Goal: Task Accomplishment & Management: Complete application form

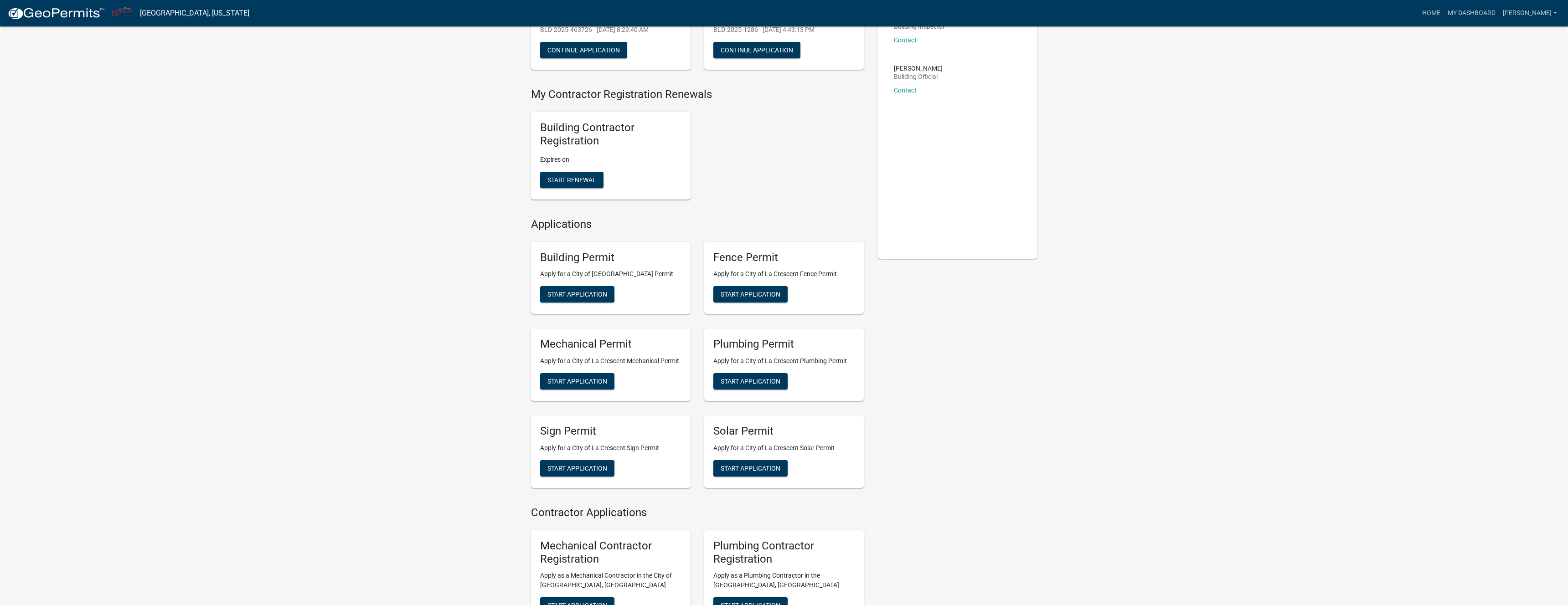
scroll to position [142, 0]
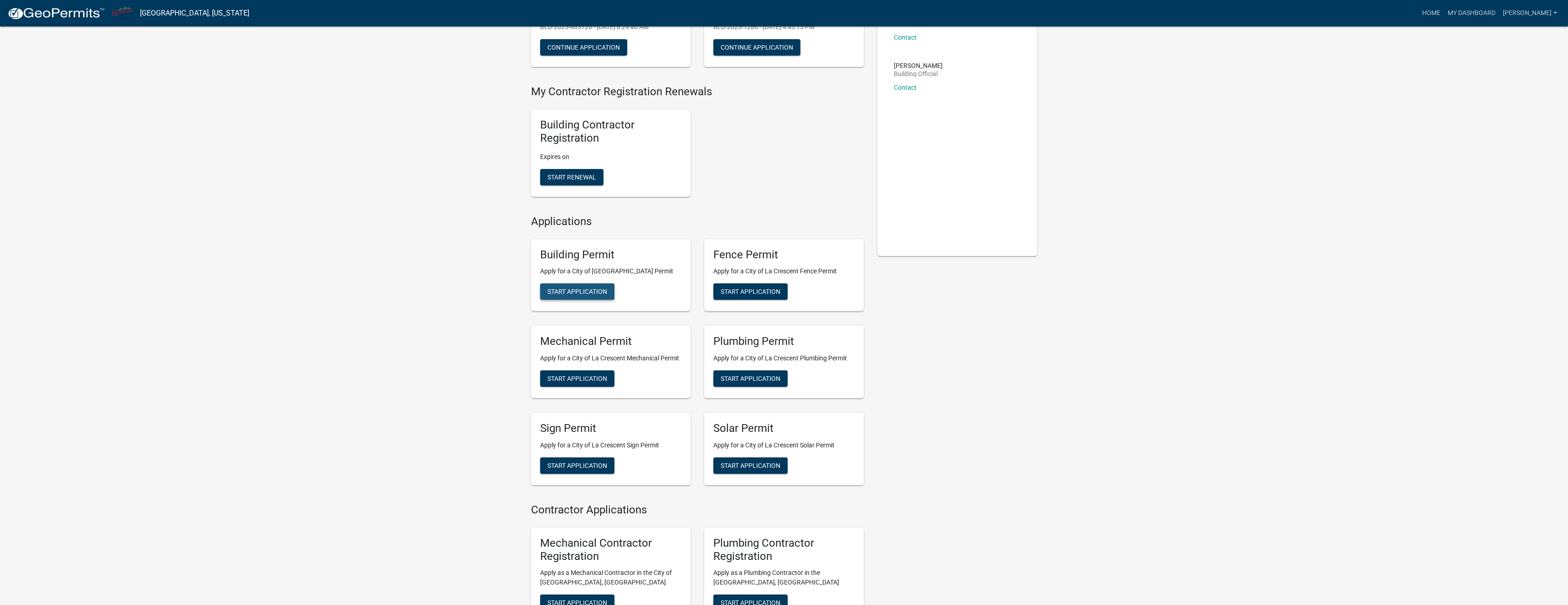
click at [580, 298] on button "Start Application" at bounding box center [577, 291] width 74 height 16
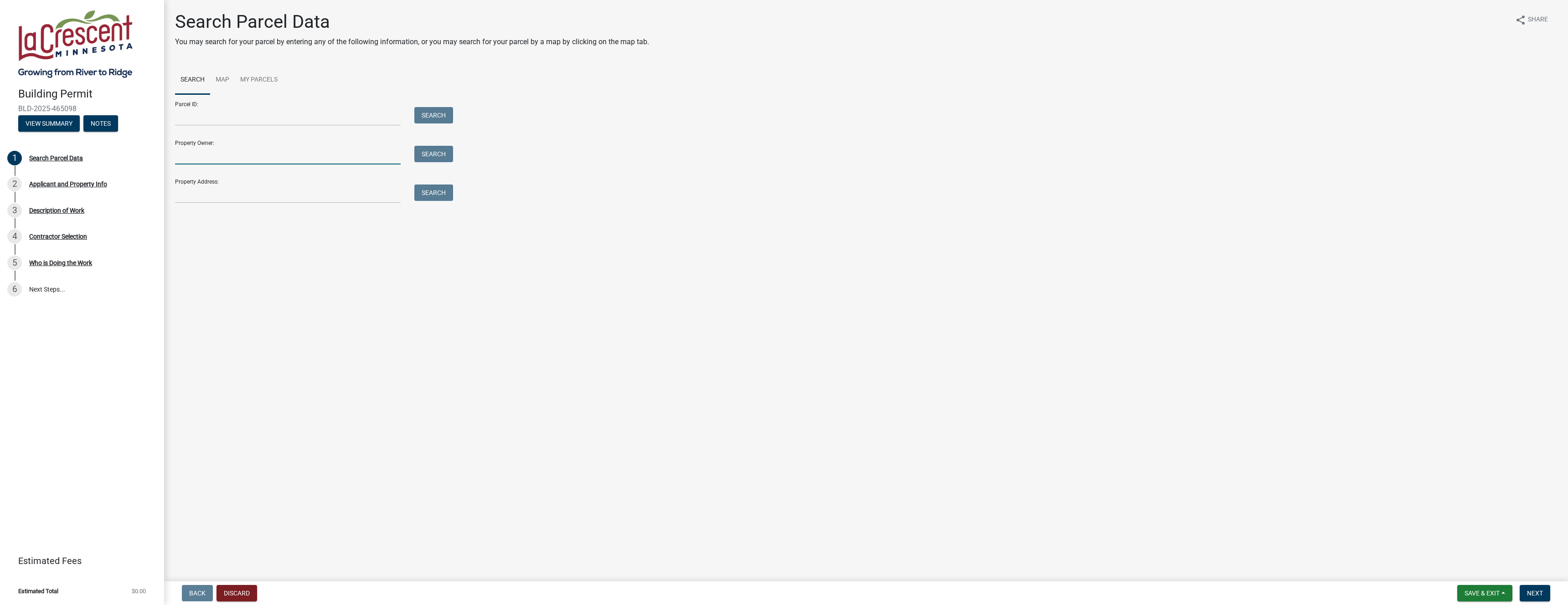
click at [216, 156] on input "Property Owner:" at bounding box center [288, 155] width 226 height 19
type input "[PERSON_NAME]"
click at [191, 250] on label at bounding box center [191, 250] width 0 height 0
click at [191, 256] on input "radio" at bounding box center [194, 252] width 6 height 6
radio input "true"
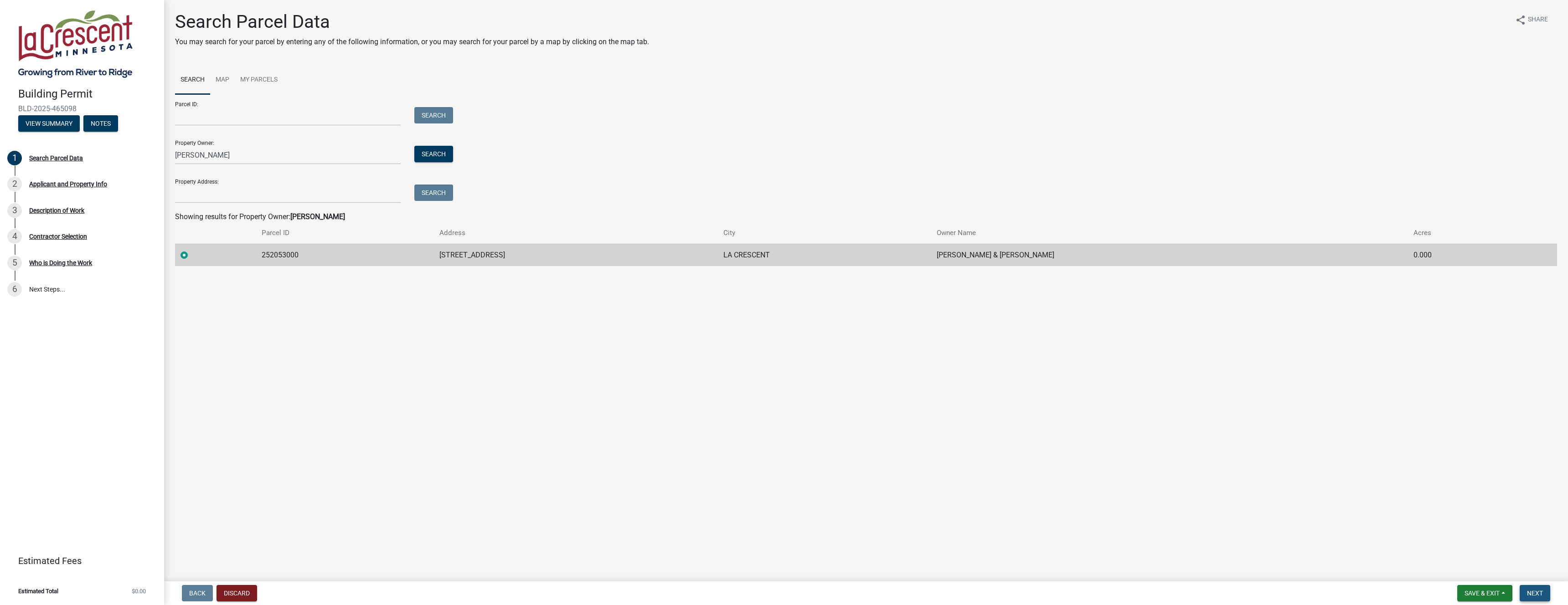
click at [1530, 591] on span "Next" at bounding box center [1535, 593] width 16 height 7
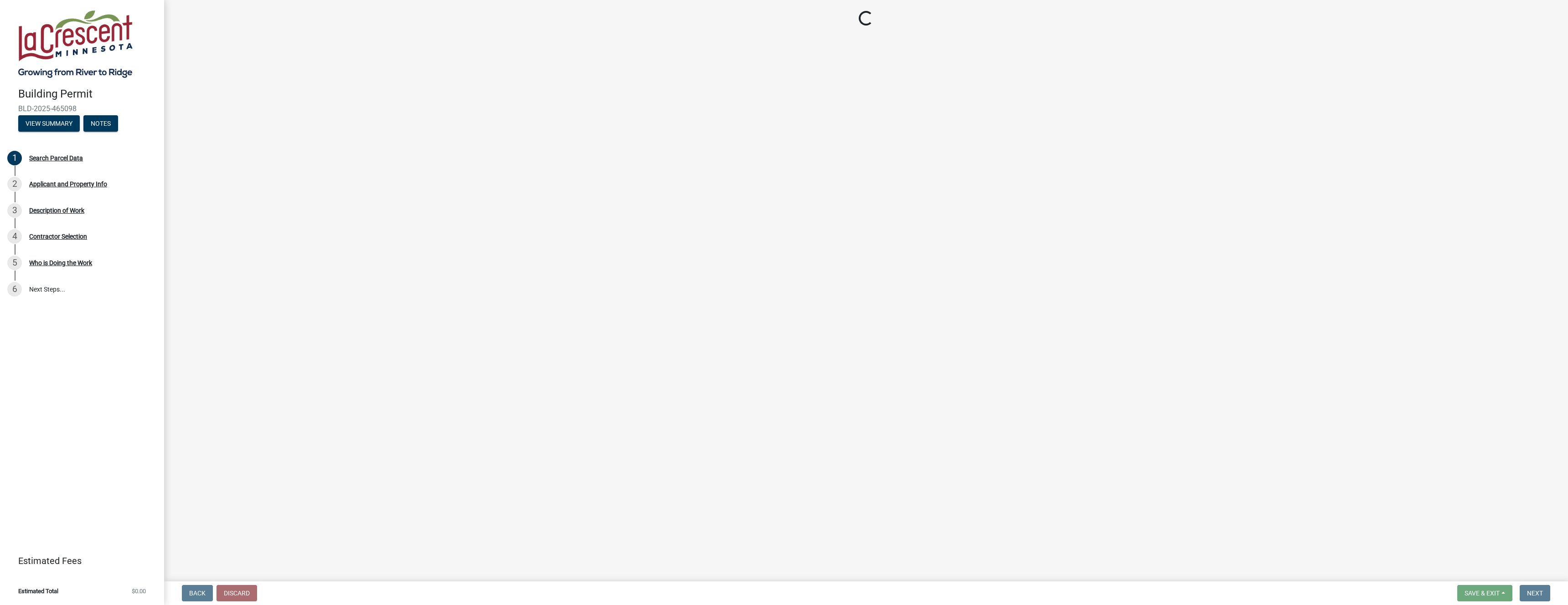
select select "e838c9e2-1e6e-4405-bddc-a3335cd38b08"
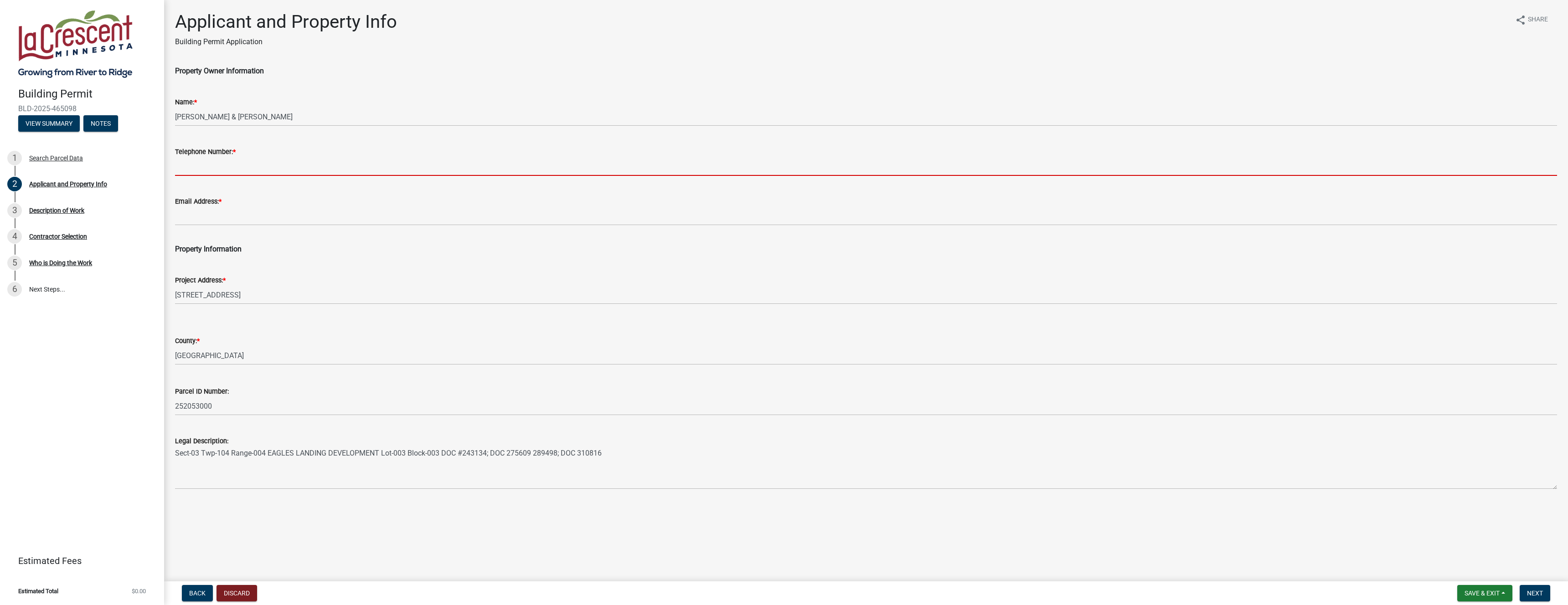
click at [456, 168] on input "Telephone Number: *" at bounding box center [866, 166] width 1382 height 19
paste input "[PHONE_NUMBER]"
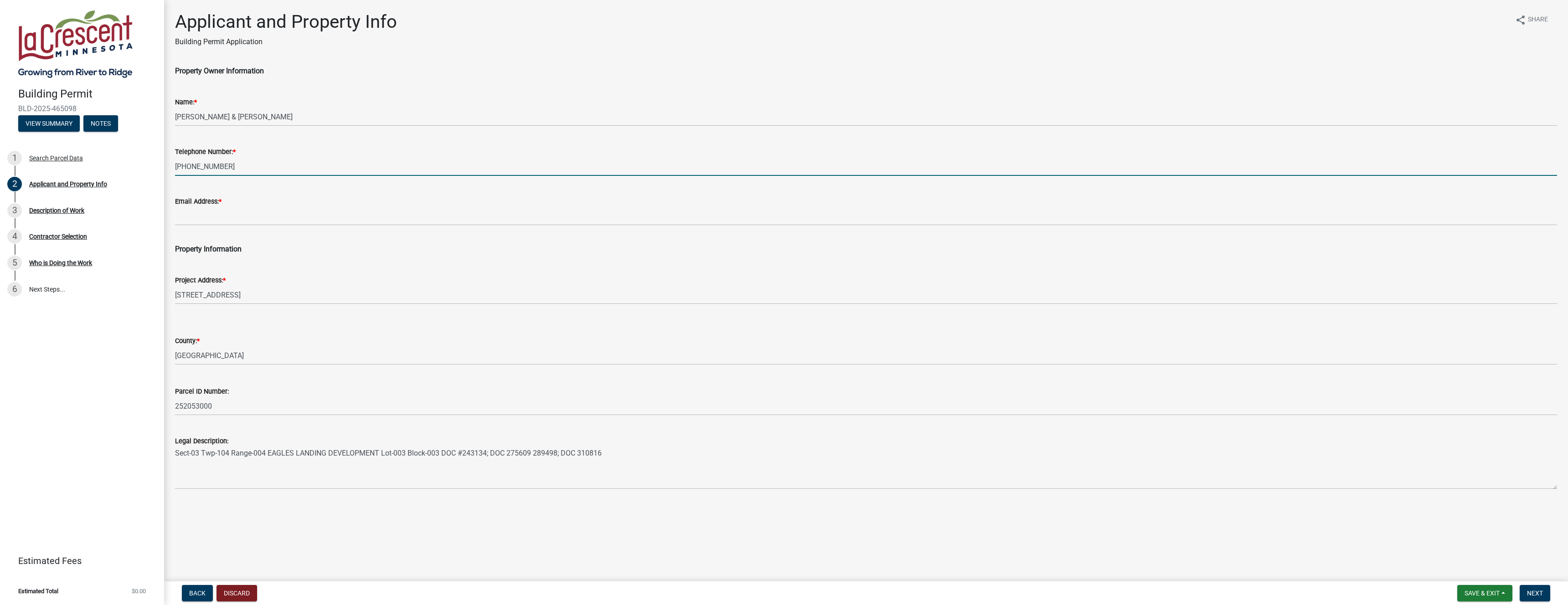
type input "[PHONE_NUMBER]"
click at [359, 212] on input "Email Address: *" at bounding box center [866, 216] width 1382 height 19
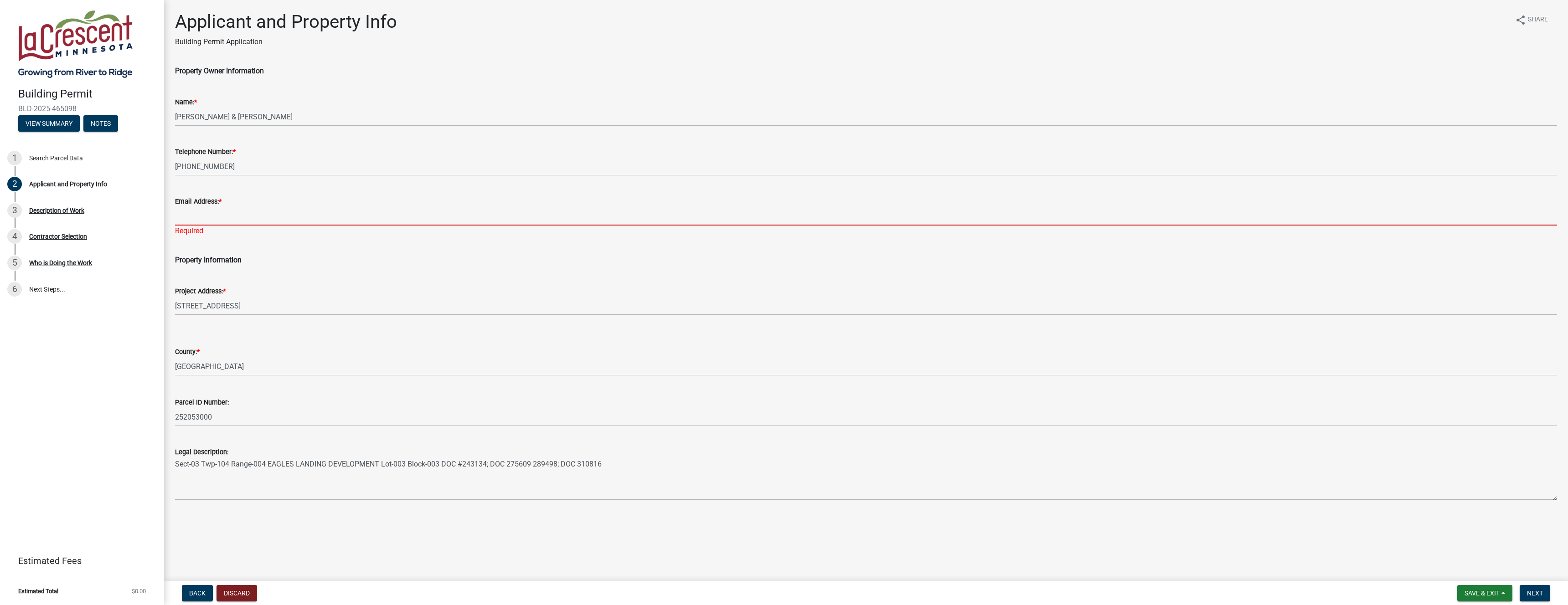
paste input "[EMAIL_ADDRESS][DOMAIN_NAME]"
type input "[EMAIL_ADDRESS][DOMAIN_NAME]"
click at [1533, 597] on button "Next" at bounding box center [1535, 593] width 31 height 16
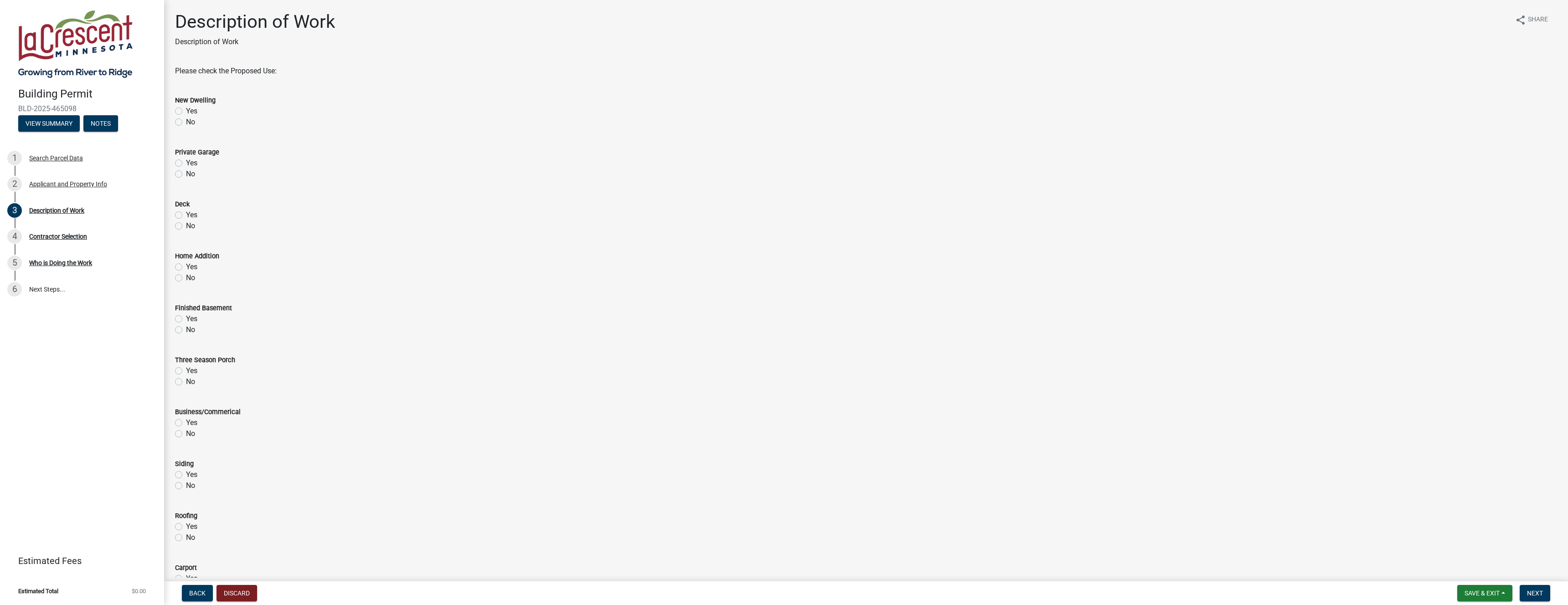
click at [186, 123] on label "No" at bounding box center [191, 122] width 9 height 11
click at [186, 123] on input "No" at bounding box center [189, 119] width 6 height 6
radio input "true"
click at [186, 175] on label "No" at bounding box center [191, 174] width 9 height 11
click at [186, 174] on input "No" at bounding box center [189, 171] width 6 height 6
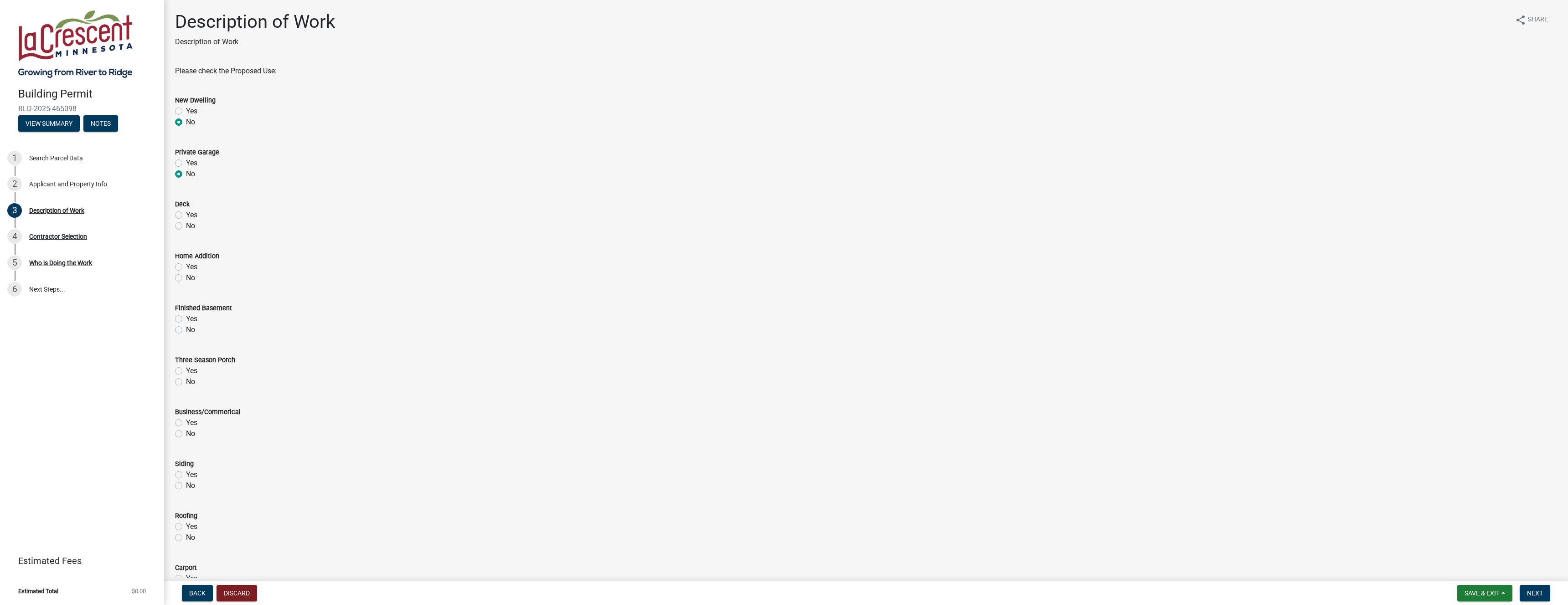
radio input "true"
click at [186, 227] on label "No" at bounding box center [191, 225] width 9 height 11
click at [186, 227] on input "No" at bounding box center [189, 223] width 6 height 6
radio input "true"
click at [186, 279] on label "No" at bounding box center [191, 278] width 9 height 11
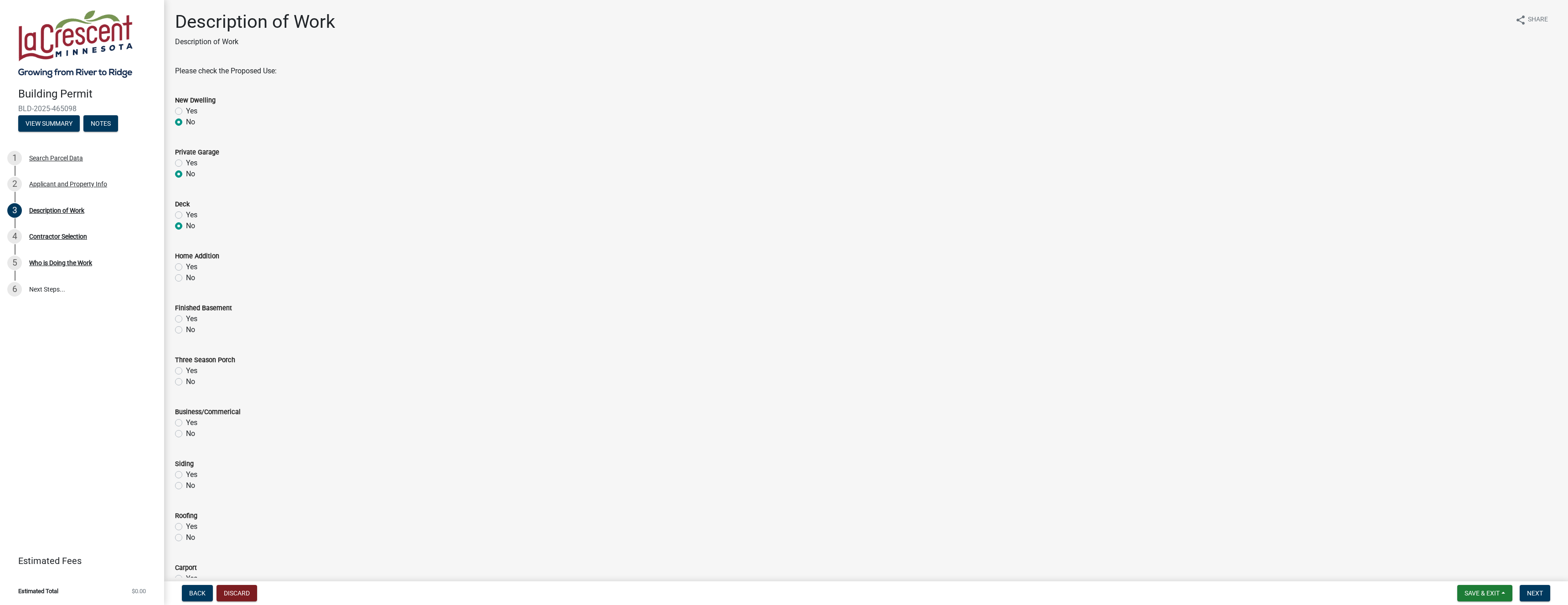
click at [186, 279] on input "No" at bounding box center [189, 275] width 6 height 6
radio input "true"
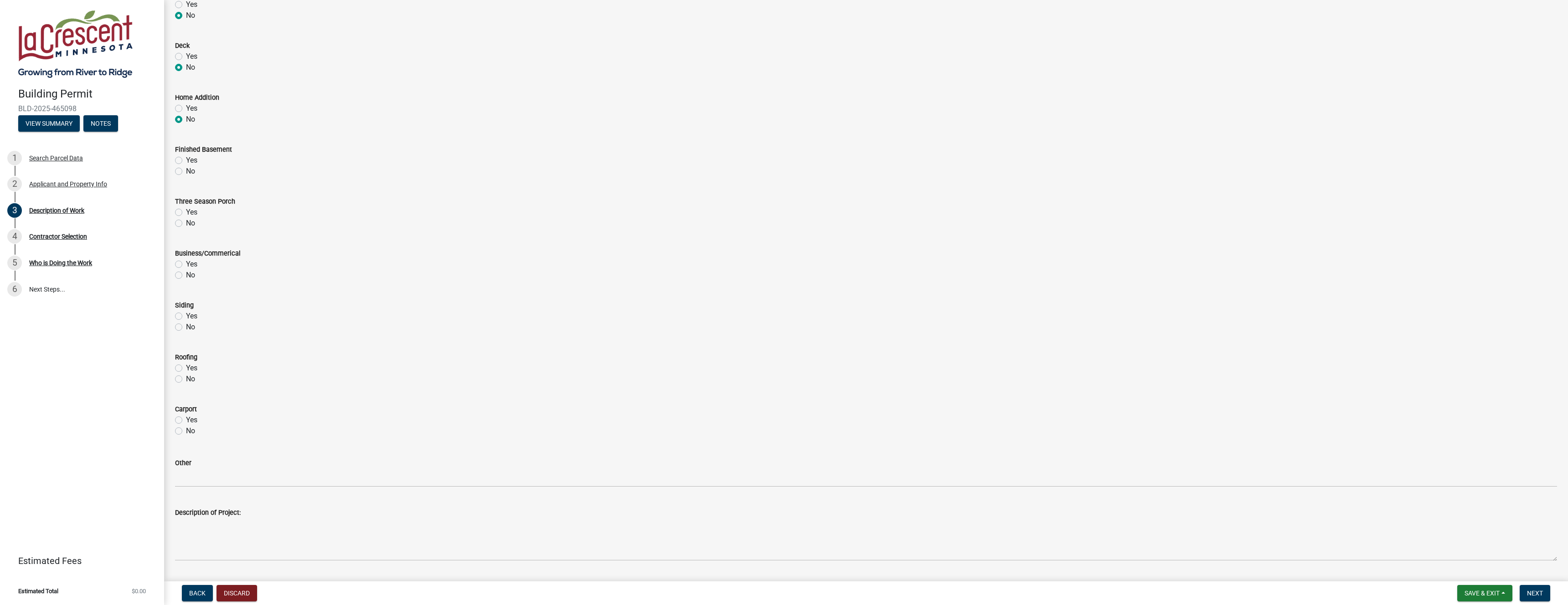
scroll to position [168, 0]
click at [186, 162] on label "No" at bounding box center [191, 162] width 9 height 11
click at [186, 162] on input "No" at bounding box center [189, 159] width 6 height 6
radio input "true"
click at [186, 215] on label "No" at bounding box center [191, 214] width 9 height 11
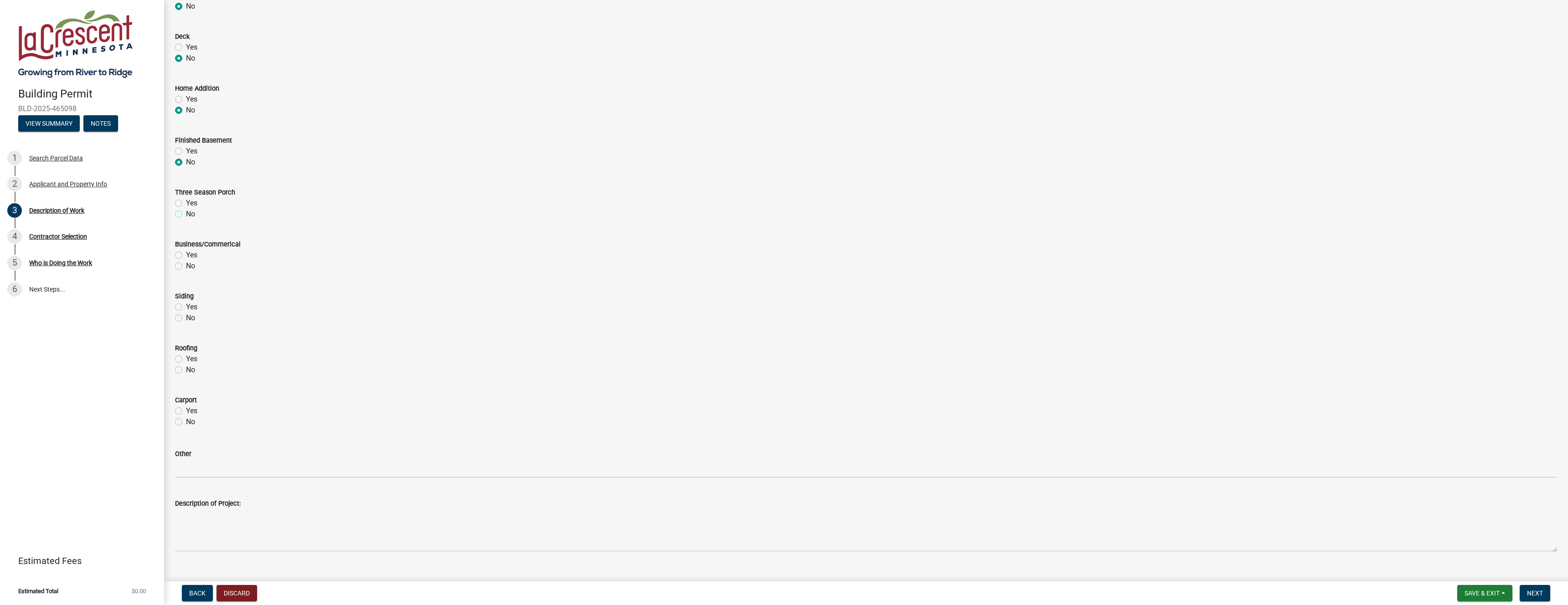
click at [186, 214] on input "No" at bounding box center [189, 211] width 6 height 6
radio input "true"
click at [186, 267] on label "No" at bounding box center [191, 266] width 9 height 11
click at [186, 267] on input "No" at bounding box center [189, 263] width 6 height 6
radio input "true"
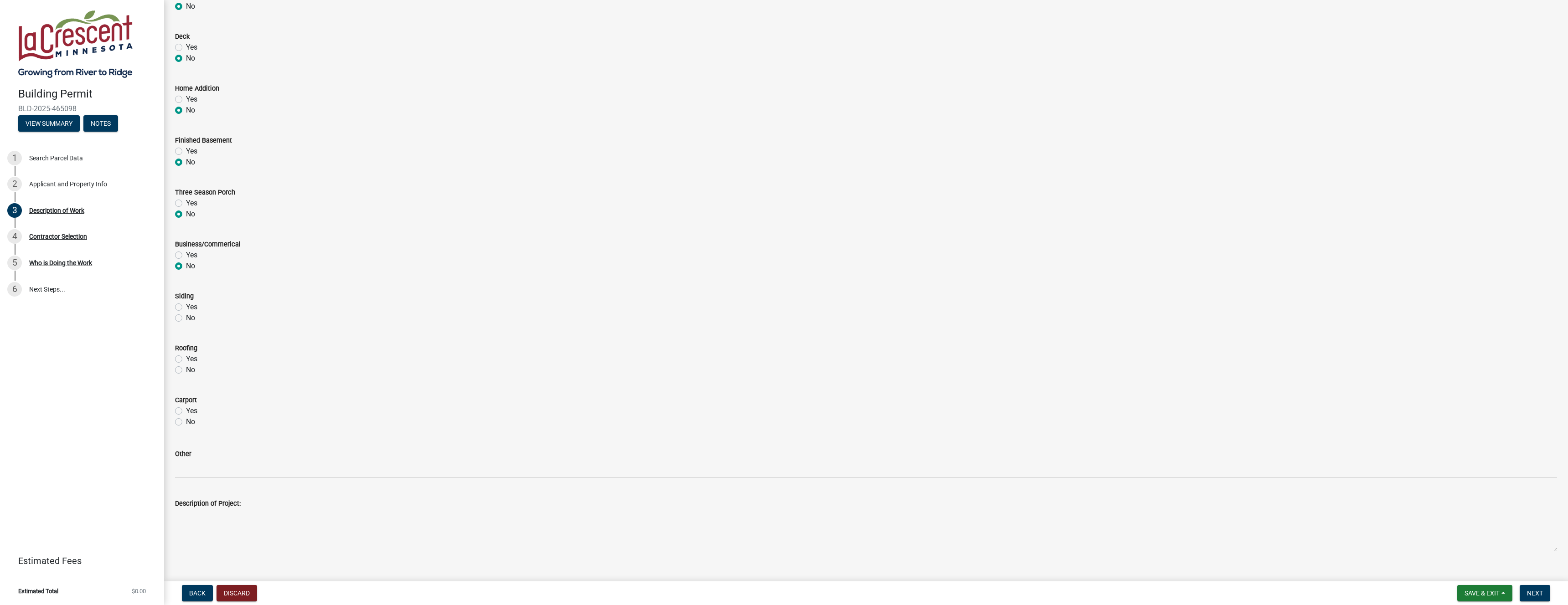
click at [186, 318] on label "No" at bounding box center [191, 318] width 9 height 11
click at [186, 318] on input "No" at bounding box center [189, 315] width 6 height 6
radio input "true"
click at [186, 360] on label "Yes" at bounding box center [191, 359] width 11 height 11
click at [186, 360] on input "Yes" at bounding box center [189, 356] width 6 height 6
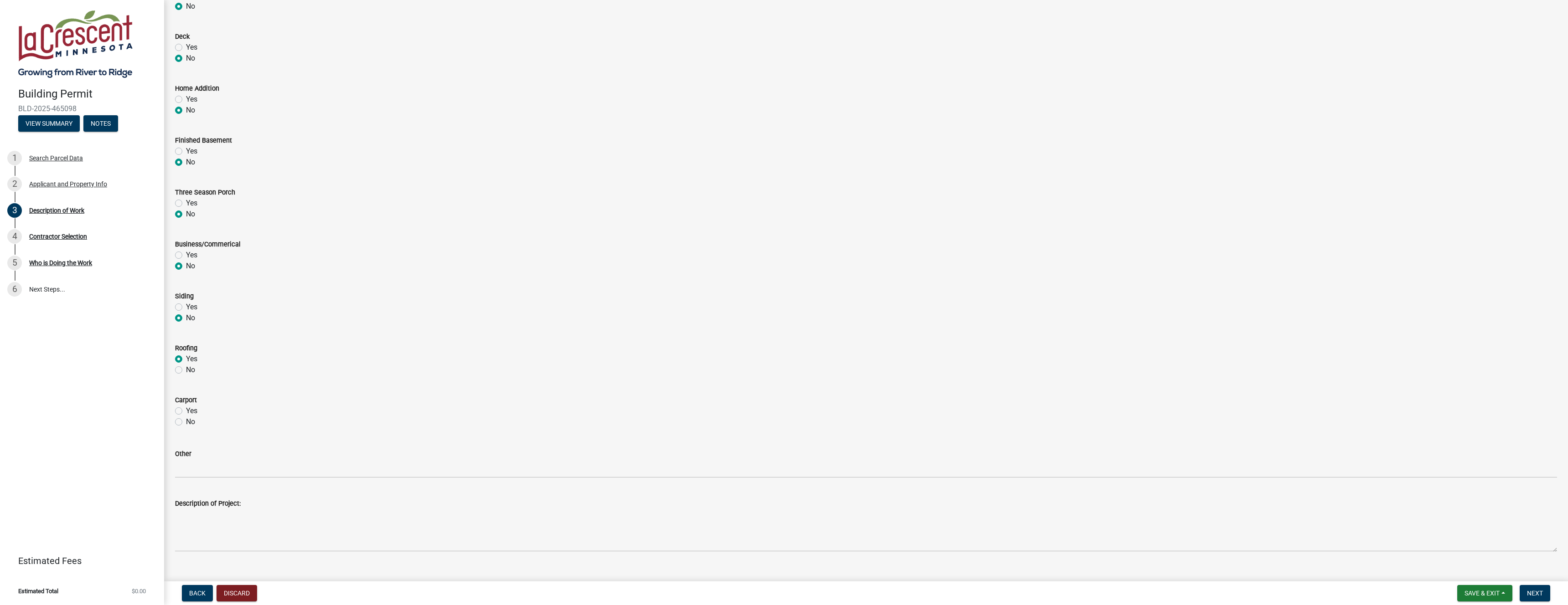
radio input "true"
click at [186, 422] on label "No" at bounding box center [191, 421] width 9 height 11
click at [186, 422] on input "No" at bounding box center [189, 419] width 6 height 6
radio input "true"
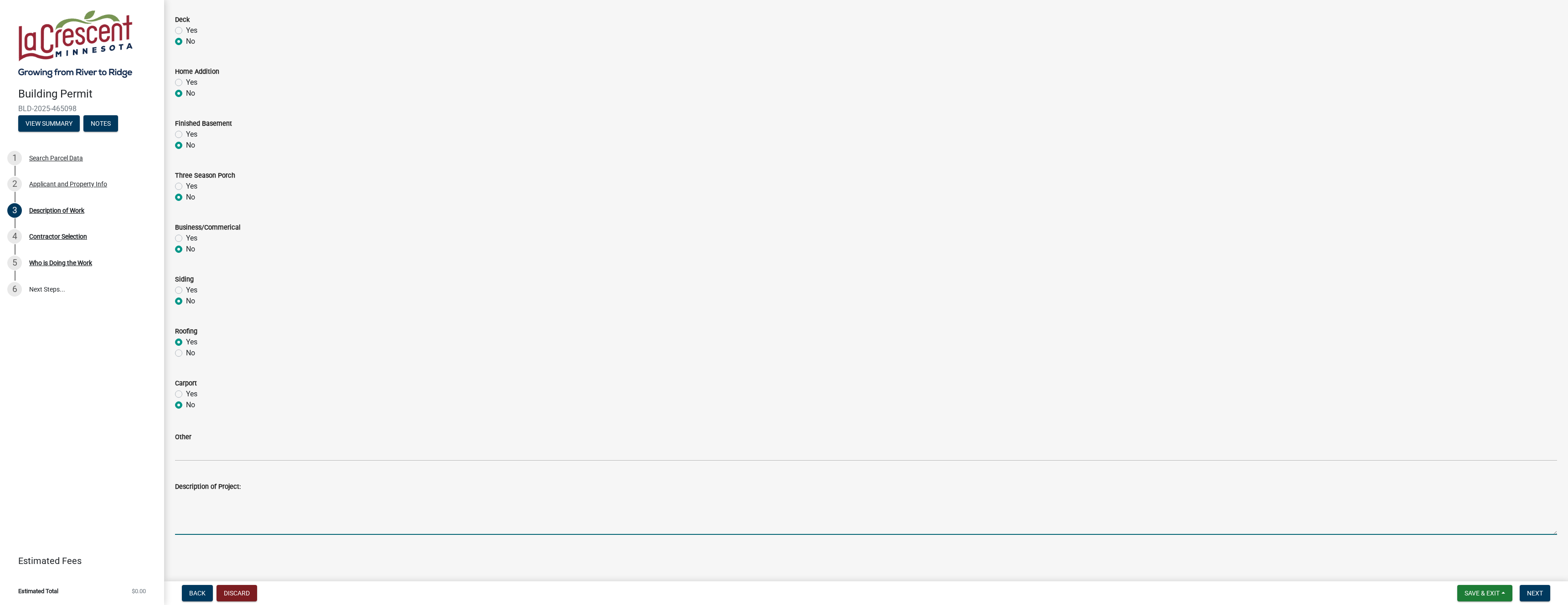
click at [285, 518] on textarea "Description of Project:" at bounding box center [866, 513] width 1382 height 43
type textarea "Replace existing shingles with CertainTeed Northgate shingles. Underlayment, fl…"
click at [1533, 595] on span "Next" at bounding box center [1535, 593] width 16 height 7
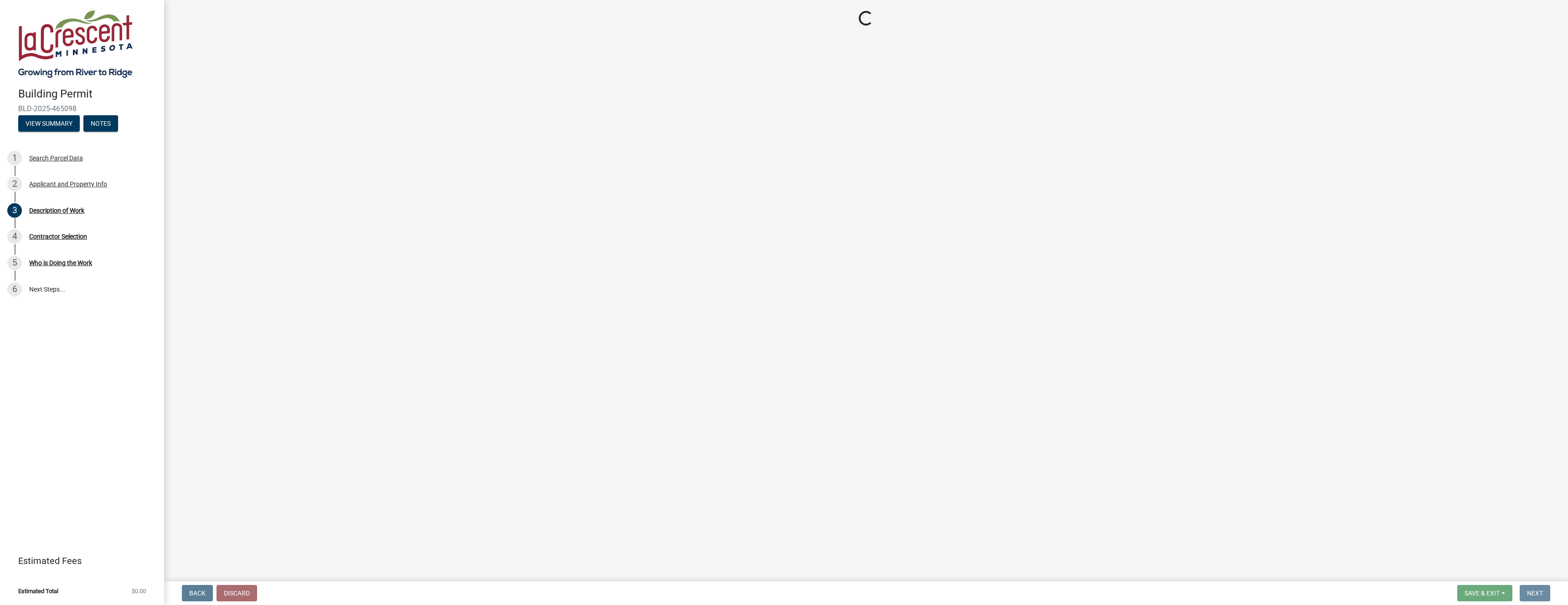
scroll to position [0, 0]
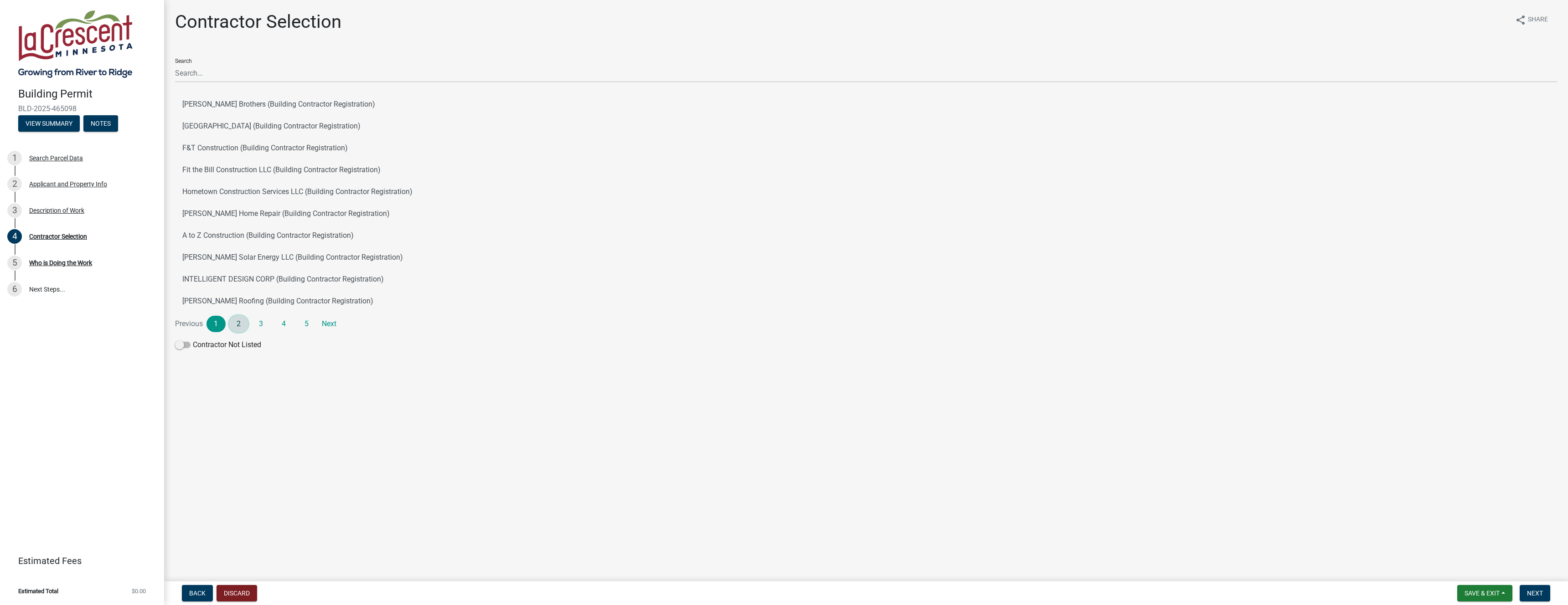
click at [240, 323] on link "2" at bounding box center [239, 324] width 19 height 16
click at [262, 322] on link "3" at bounding box center [261, 324] width 19 height 16
click at [251, 68] on input "Search" at bounding box center [866, 73] width 1382 height 19
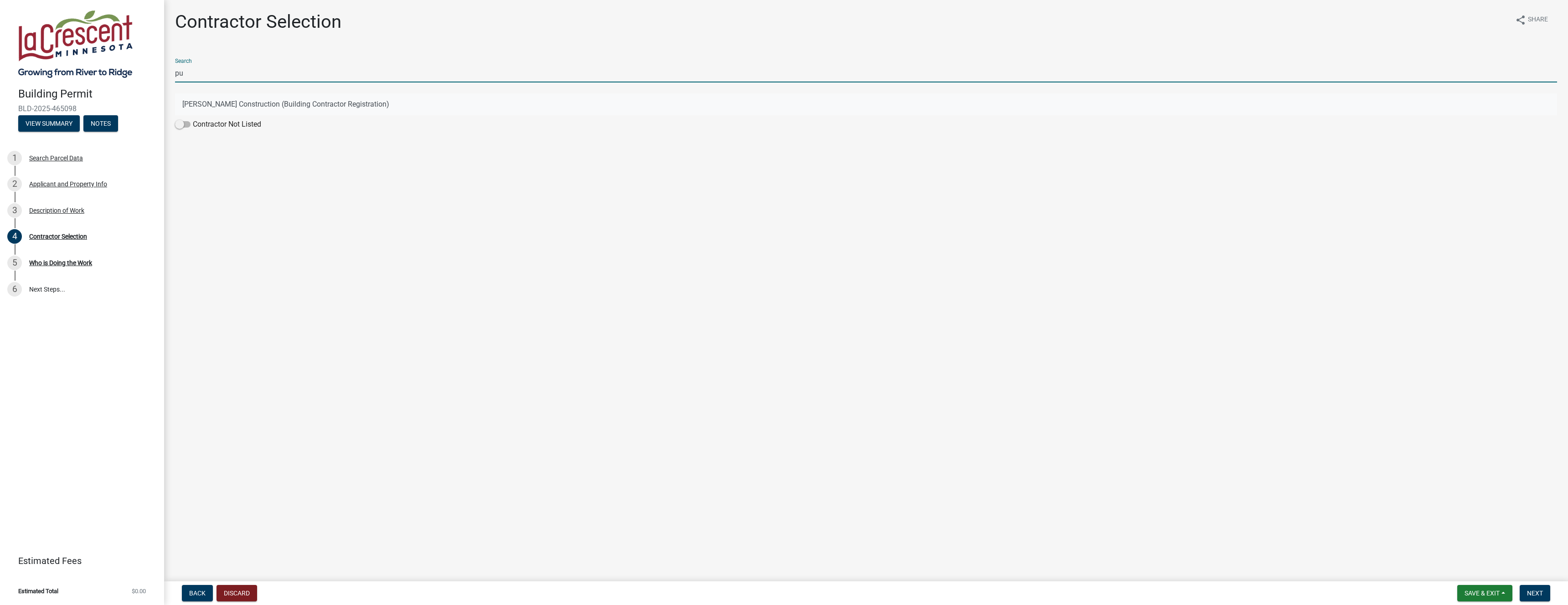
type input "pu"
click at [206, 98] on button "[PERSON_NAME] Construction (Building Contractor Registration)" at bounding box center [866, 104] width 1382 height 22
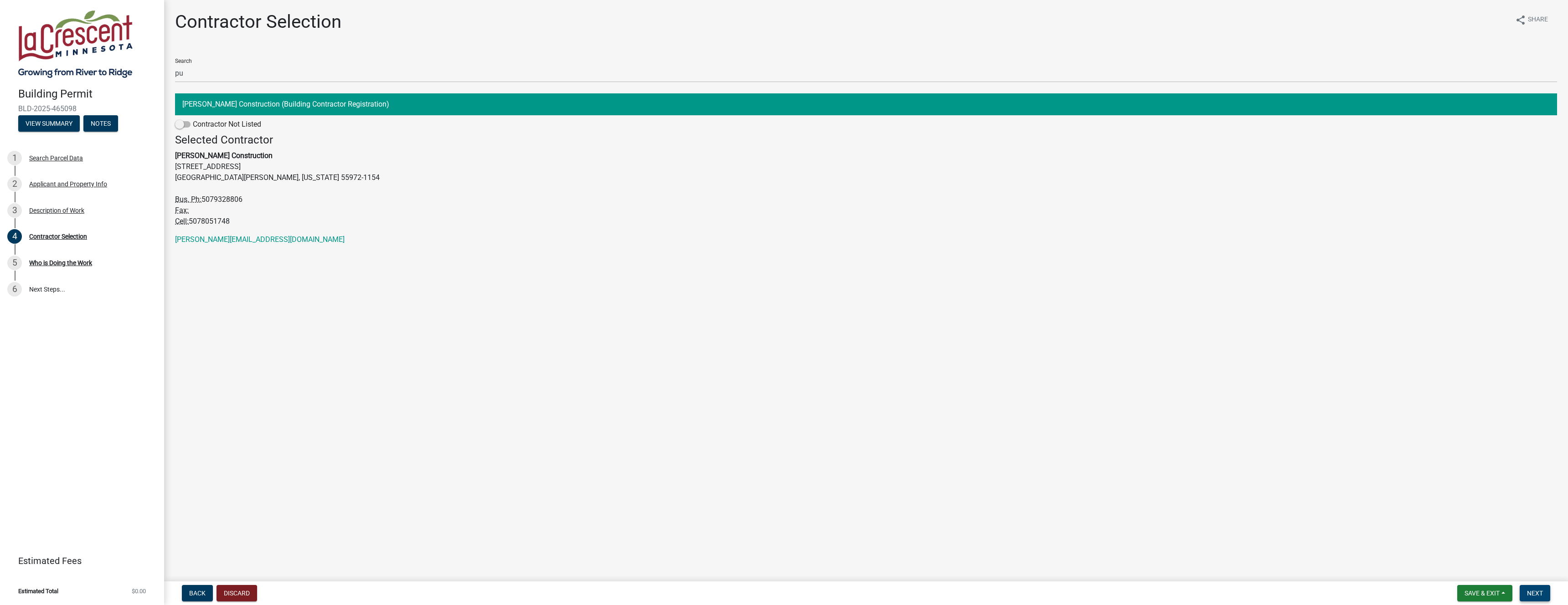
click at [1529, 590] on span "Next" at bounding box center [1535, 593] width 16 height 7
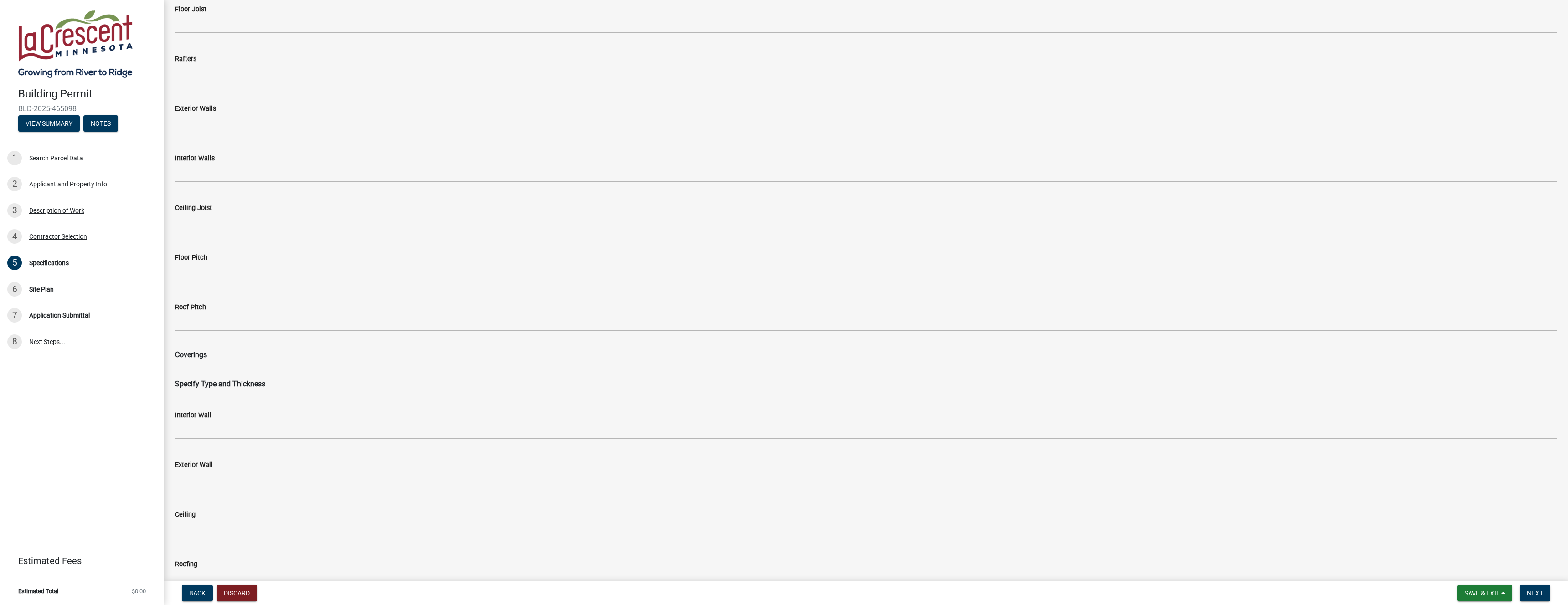
scroll to position [937, 0]
click at [222, 317] on input "Roof Pitch" at bounding box center [866, 320] width 1382 height 19
type input "8"
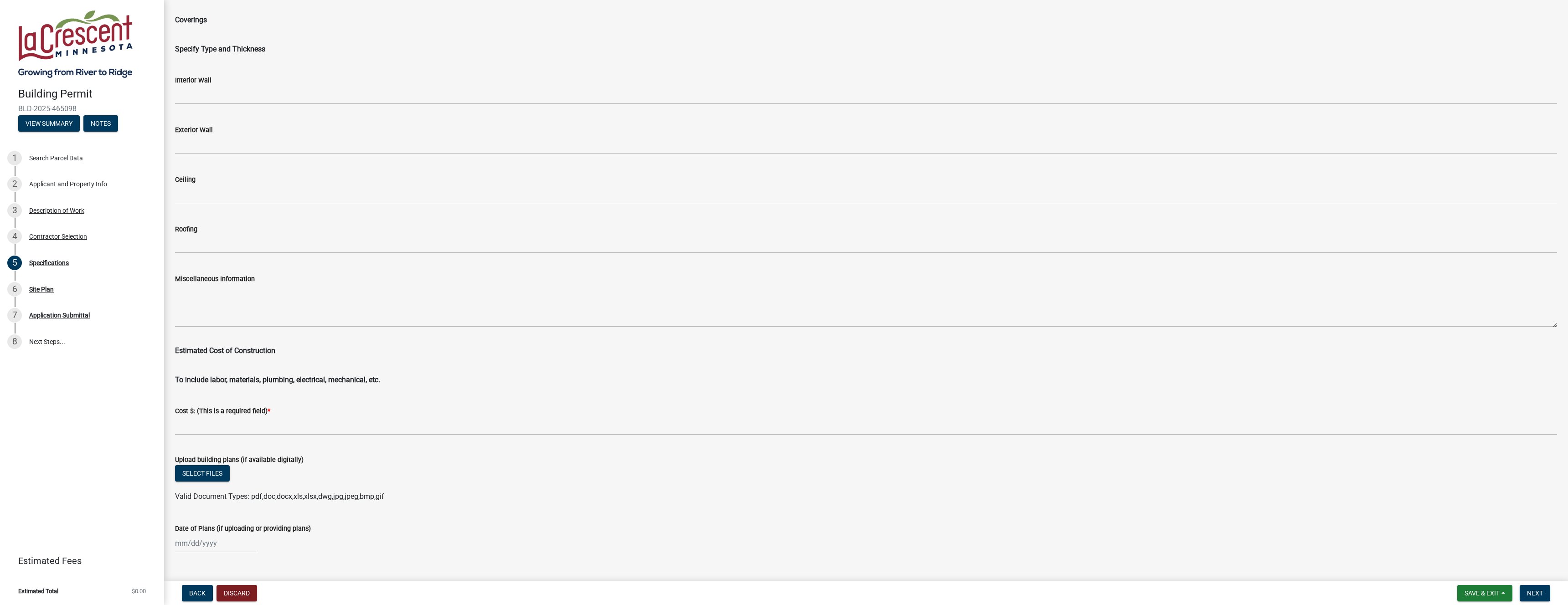
scroll to position [1289, 0]
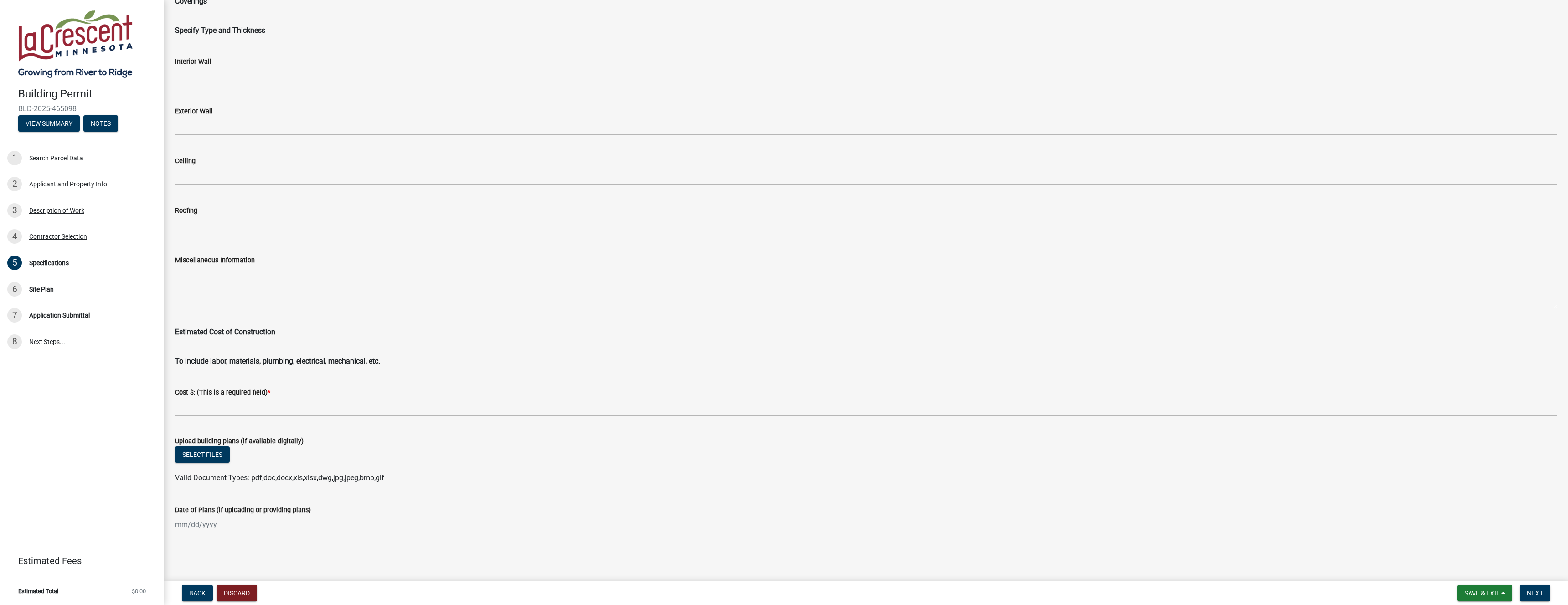
type input "6:12 for the majority of the roof. 8:12 pitch for the dormer with a smaller por…"
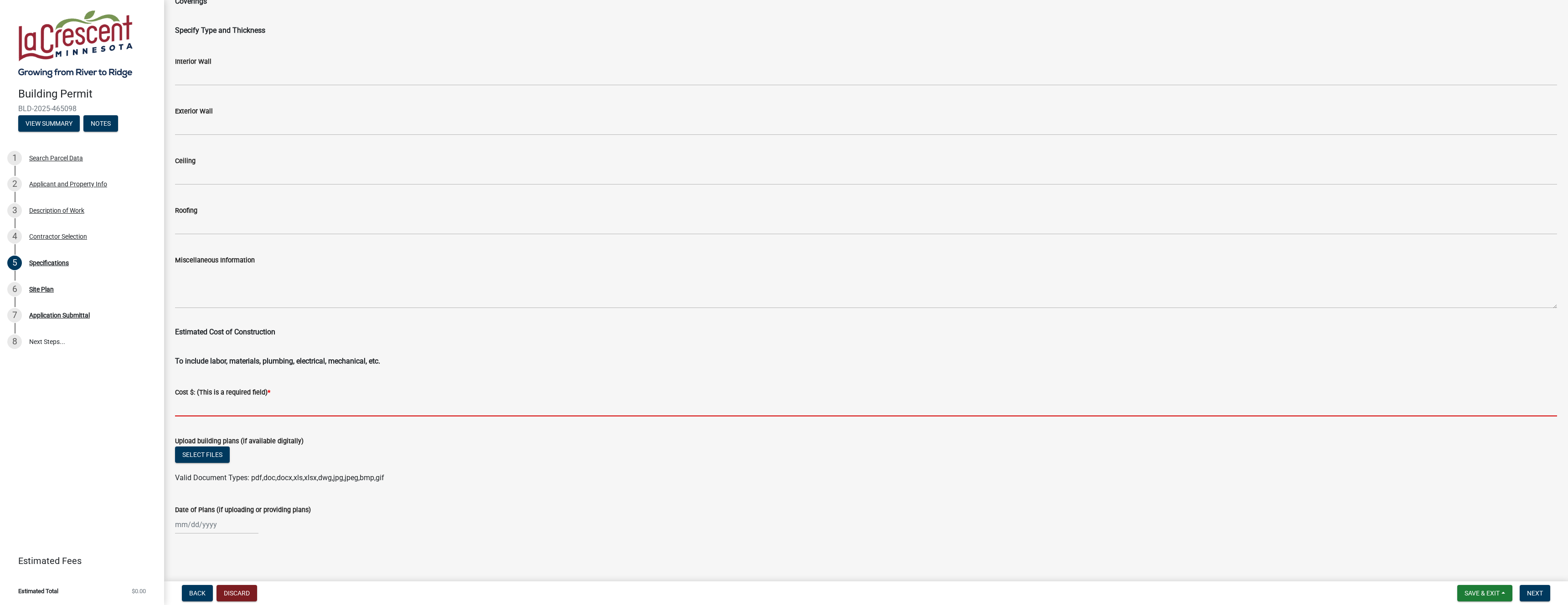
click at [247, 412] on input "text" at bounding box center [866, 407] width 1382 height 19
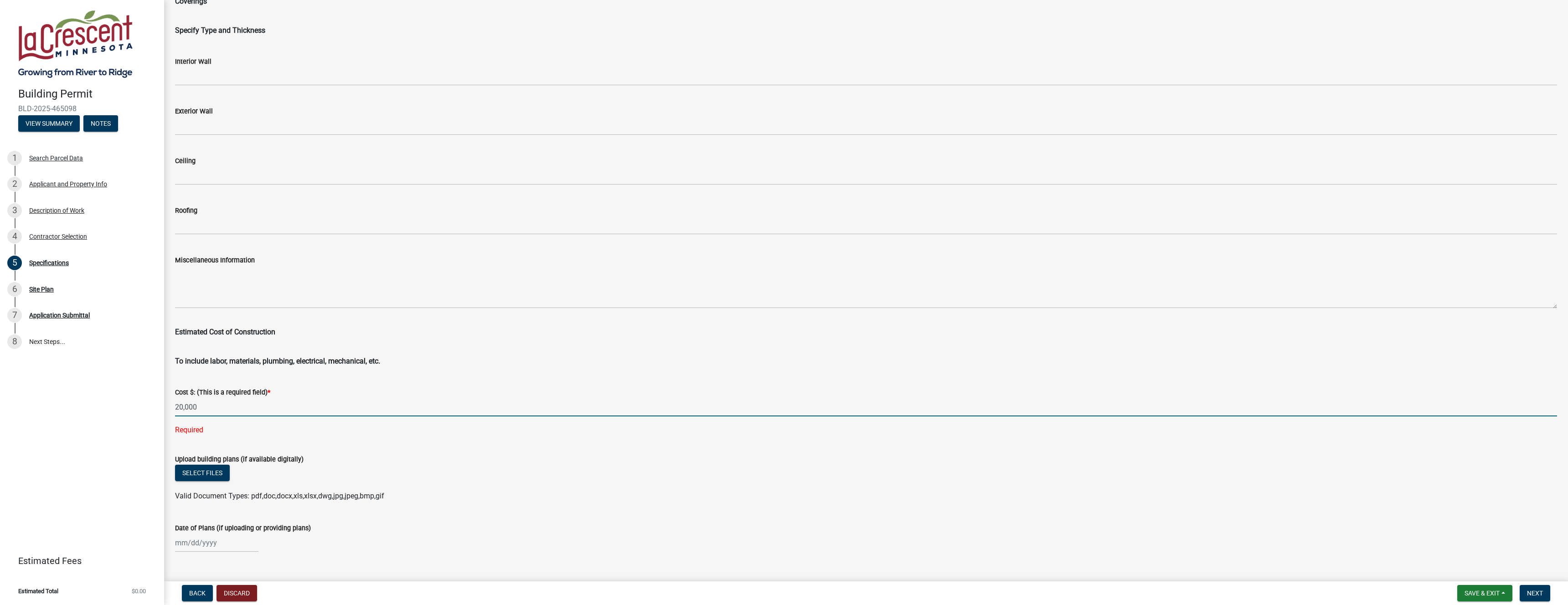
scroll to position [1288, 0]
click at [176, 406] on input "20,000" at bounding box center [866, 408] width 1382 height 19
click at [372, 459] on form "Upload building plans (if available digitally) Select files Valid Document Type…" at bounding box center [866, 473] width 1382 height 59
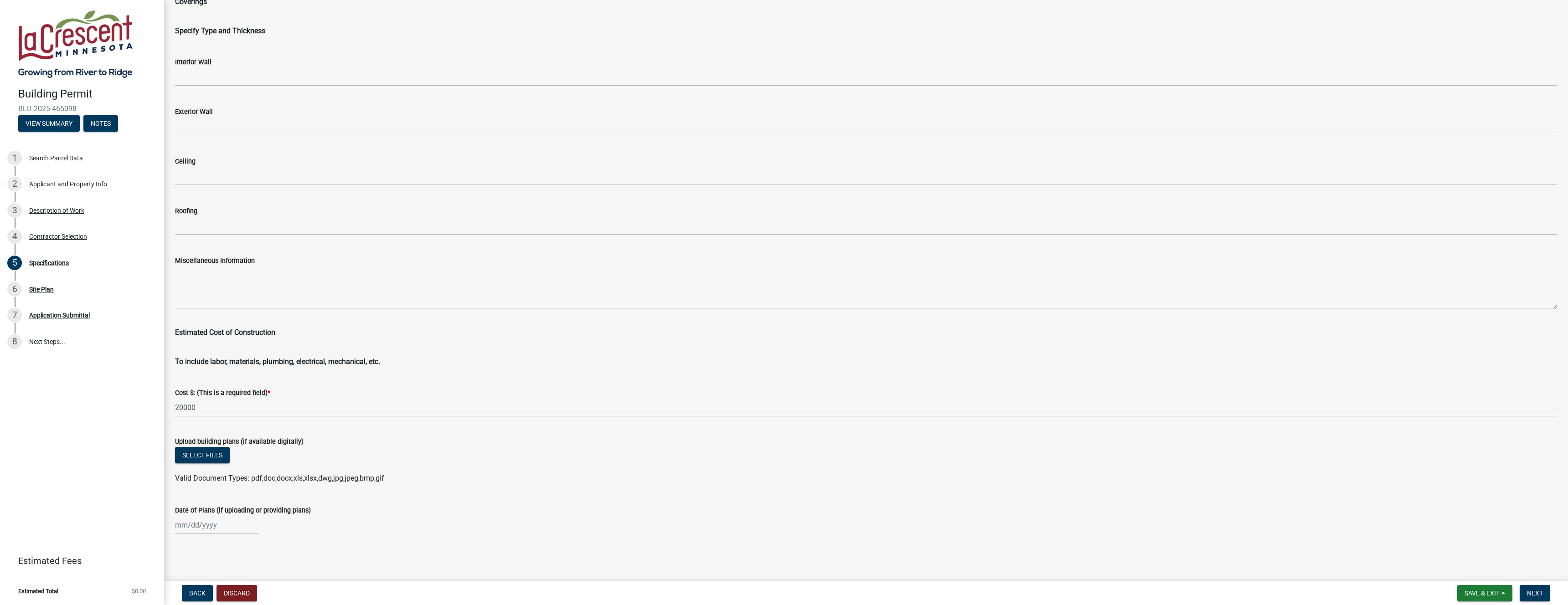
scroll to position [1286, 0]
click at [183, 410] on input "20000" at bounding box center [866, 410] width 1382 height 19
type input "20000"
click at [311, 458] on div "Select files" at bounding box center [866, 458] width 1382 height 19
click at [199, 528] on div at bounding box center [216, 527] width 83 height 19
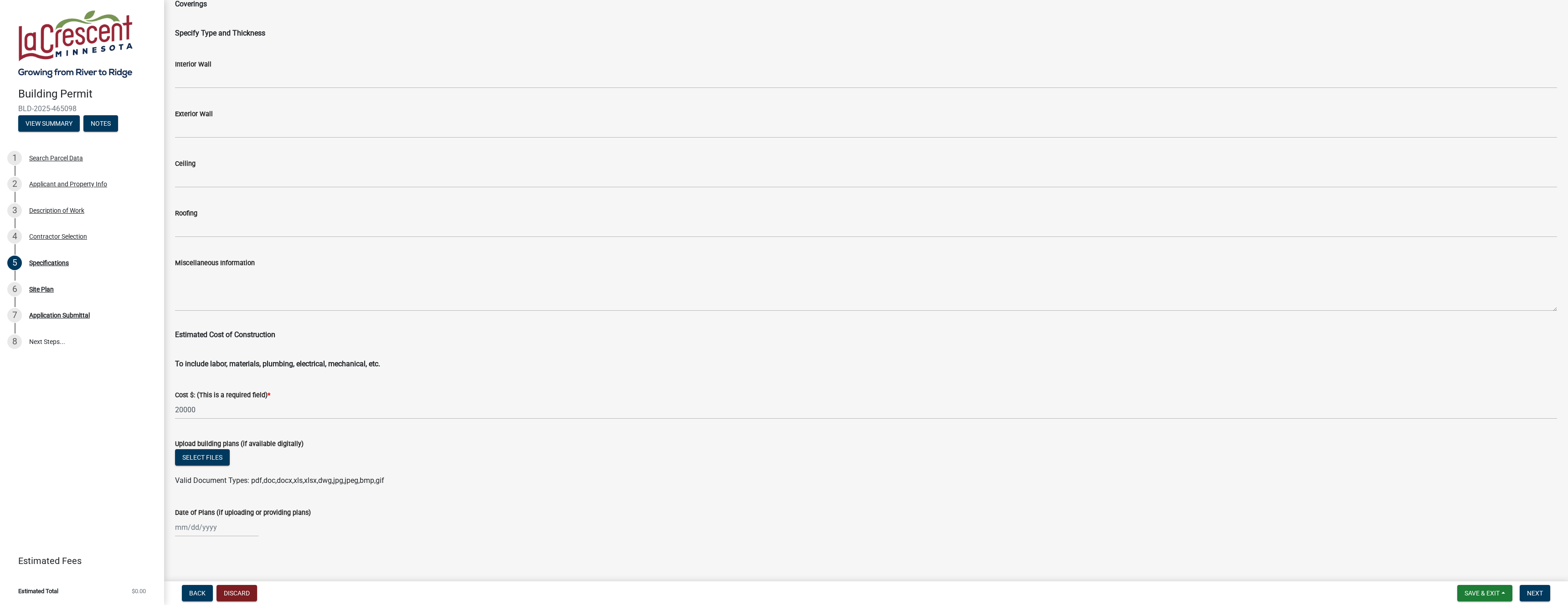
select select "8"
select select "2025"
click at [182, 480] on div "18" at bounding box center [184, 479] width 14 height 14
type input "[DATE]"
select select "8"
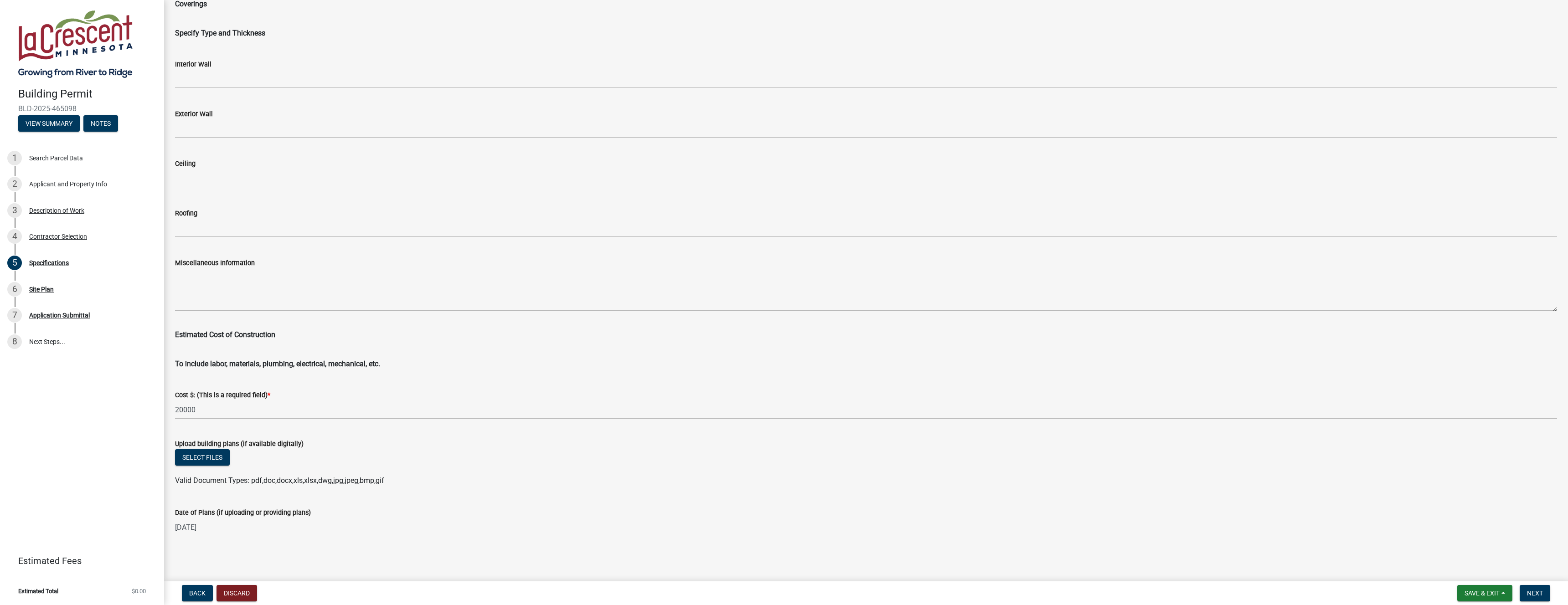
select select "2025"
drag, startPoint x: 227, startPoint y: 524, endPoint x: 185, endPoint y: 515, distance: 43.0
click at [171, 523] on div "Date of Plans (if uploading or providing plans) [DATE] Jan Feb Mar Apr May Jun …" at bounding box center [866, 515] width 1396 height 43
click at [220, 535] on input "[DATE]" at bounding box center [216, 527] width 83 height 19
type input "0"
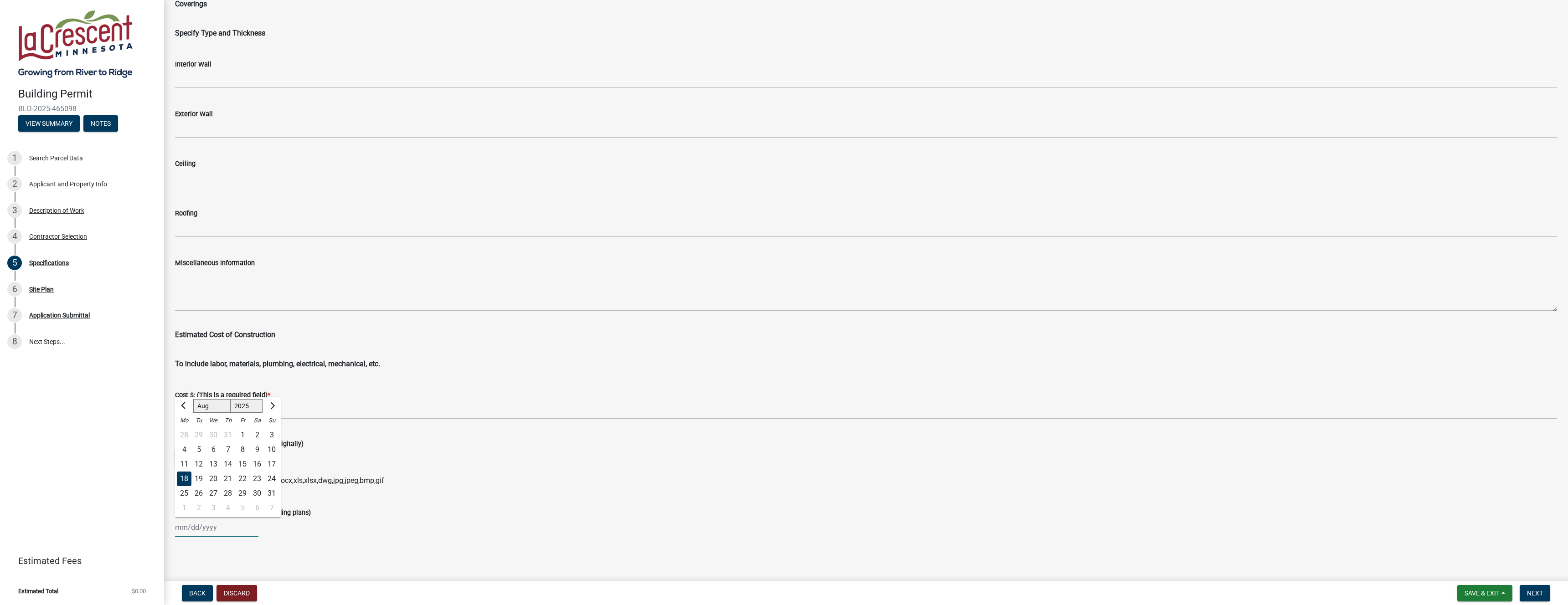
click at [1533, 592] on span "Next" at bounding box center [1535, 593] width 16 height 7
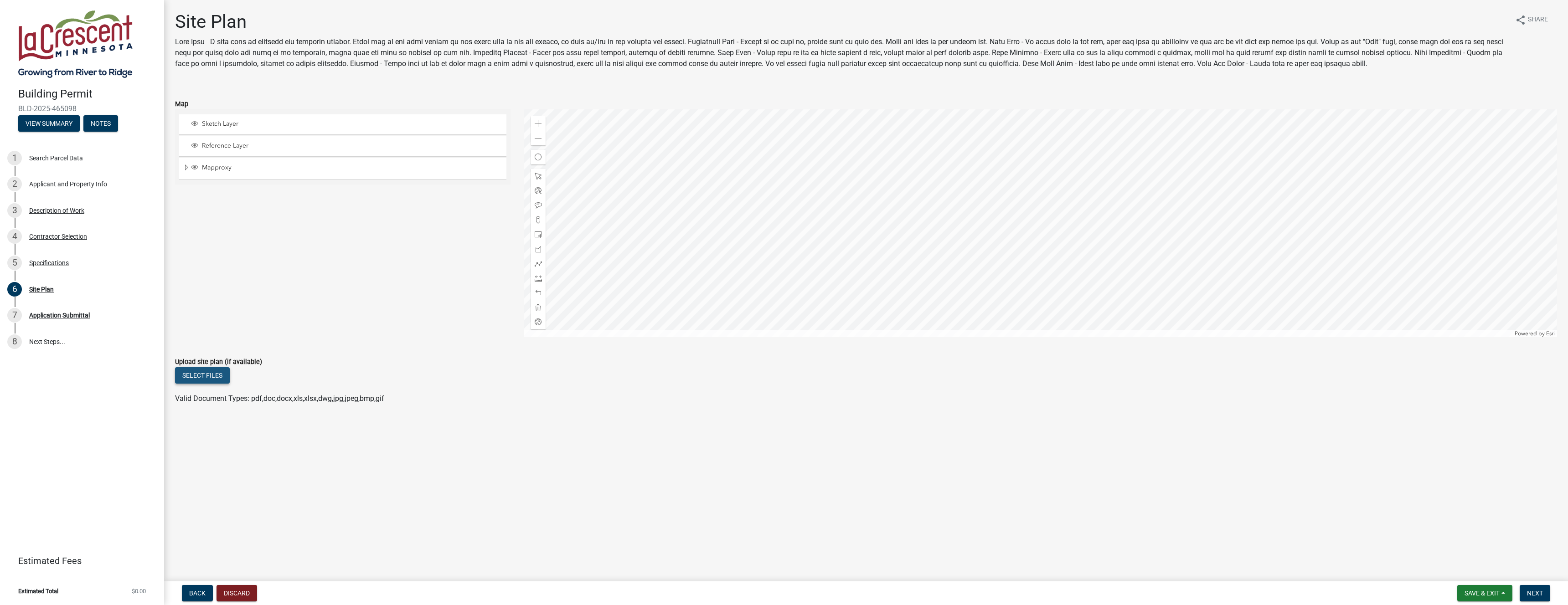
click at [191, 375] on button "Select files" at bounding box center [202, 375] width 54 height 16
click at [1534, 593] on span "Next" at bounding box center [1535, 593] width 16 height 7
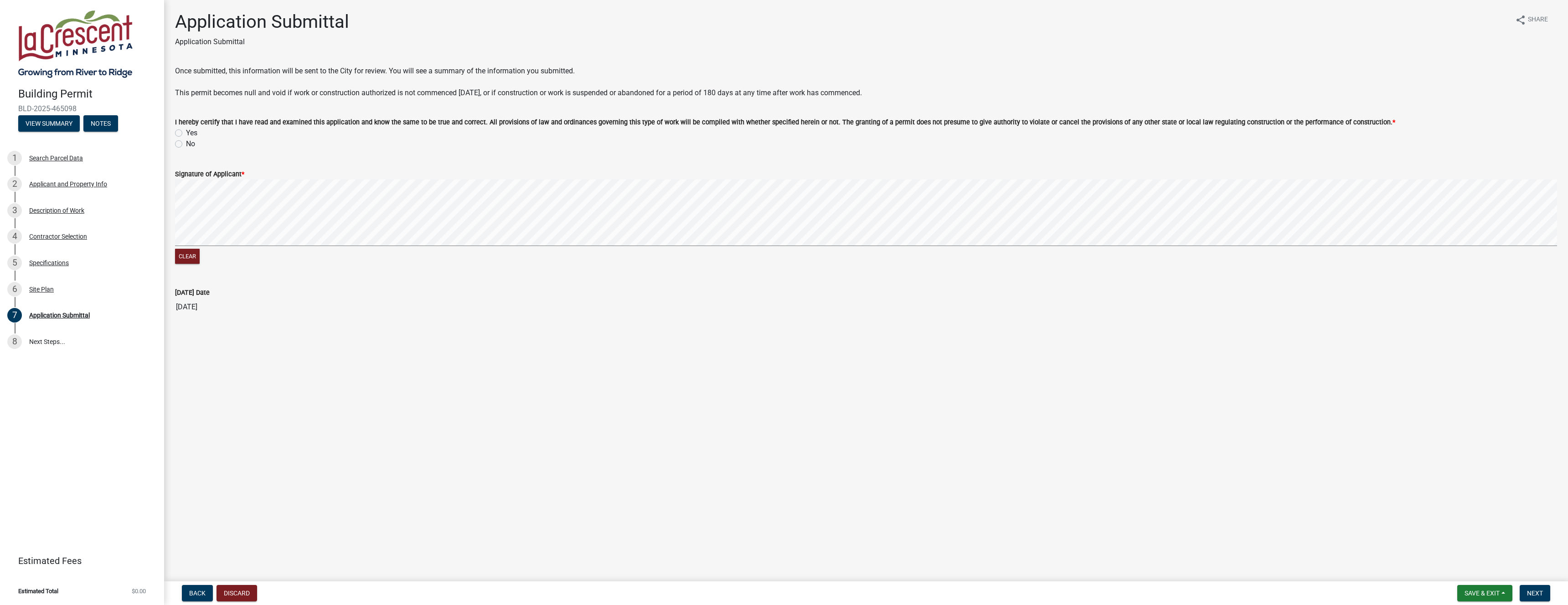
click at [186, 134] on label "Yes" at bounding box center [191, 133] width 11 height 11
click at [186, 134] on input "Yes" at bounding box center [189, 130] width 6 height 6
radio input "true"
click at [1535, 590] on span "Next" at bounding box center [1535, 593] width 16 height 7
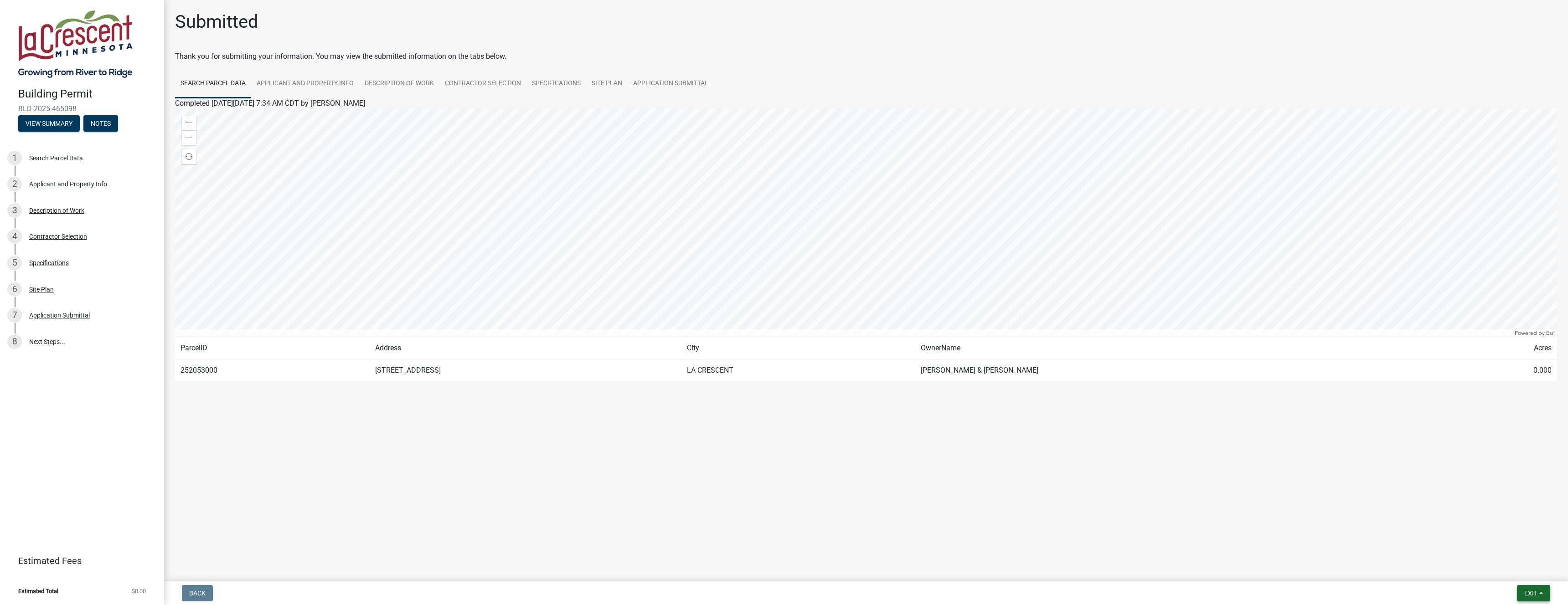
click at [1535, 591] on span "Exit" at bounding box center [1531, 593] width 13 height 7
